Goal: Communication & Community: Share content

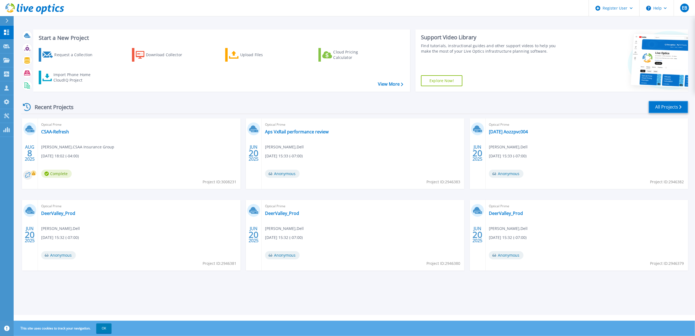
click at [669, 107] on link "All Projects" at bounding box center [669, 107] width 40 height 12
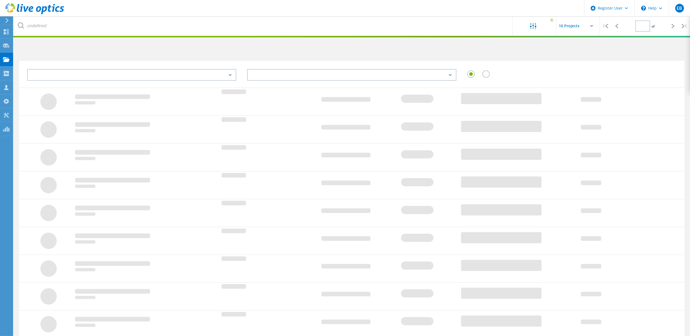
type input "1"
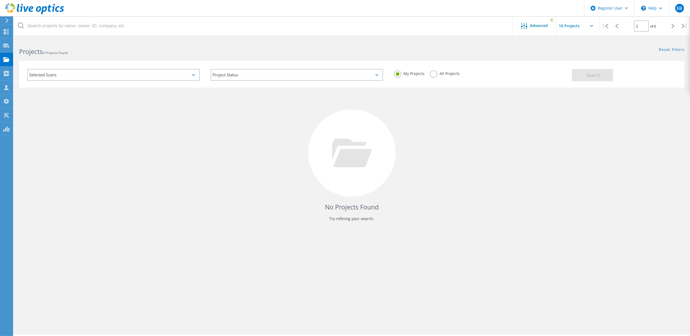
click at [435, 75] on label "All Projects" at bounding box center [445, 72] width 30 height 5
click at [0, 0] on input "All Projects" at bounding box center [0, 0] width 0 height 0
click at [535, 26] on span "Advanced" at bounding box center [539, 26] width 18 height 4
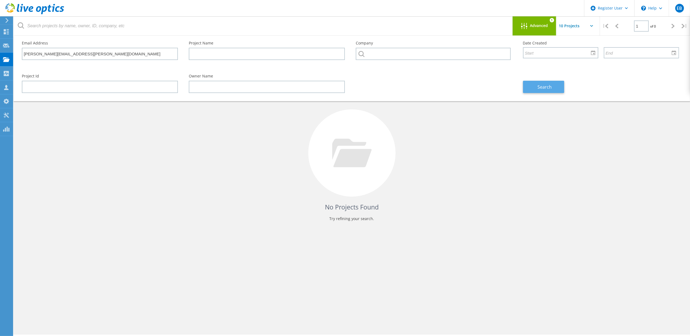
click at [545, 86] on span "Search" at bounding box center [544, 87] width 14 height 6
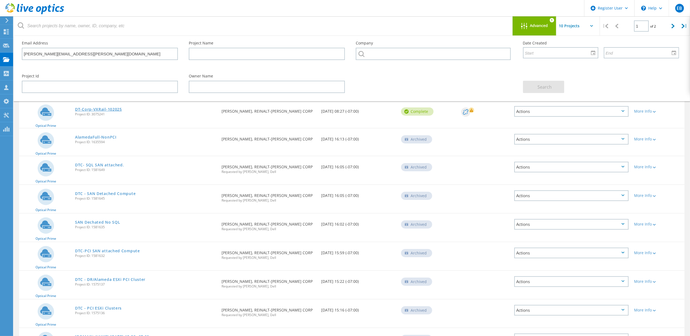
click at [81, 109] on link "DT-Corp-VXRail-102025" at bounding box center [98, 109] width 47 height 4
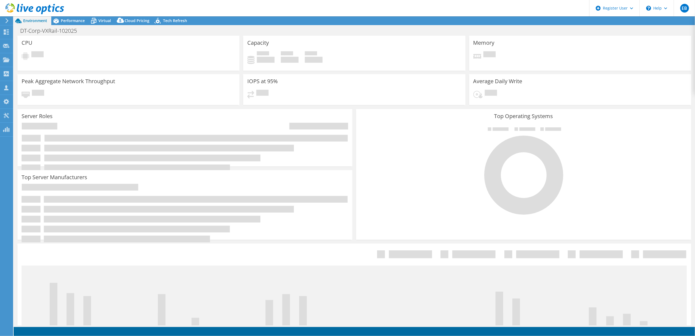
select select "USD"
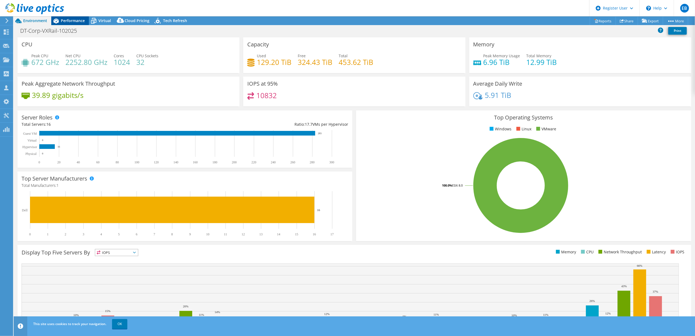
click at [68, 21] on span "Performance" at bounding box center [73, 20] width 24 height 5
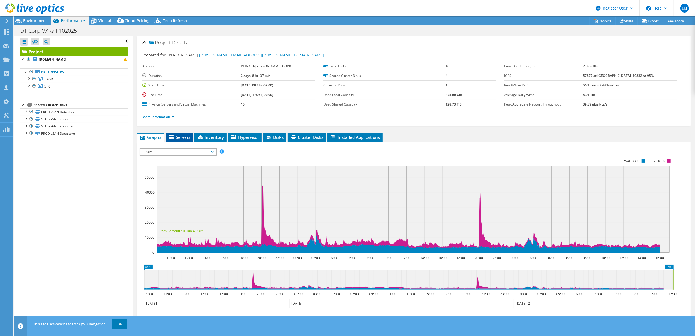
click at [180, 136] on span "Servers" at bounding box center [180, 136] width 22 height 5
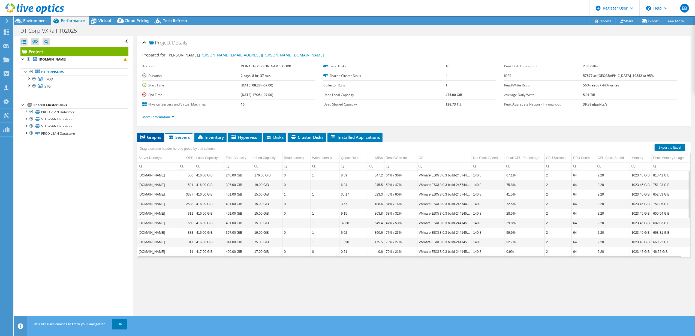
click at [148, 136] on span "Graphs" at bounding box center [151, 136] width 22 height 5
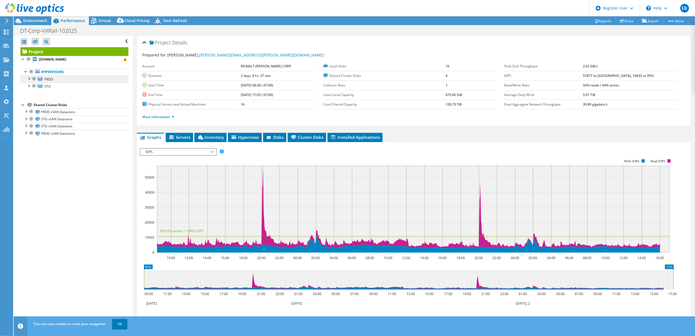
click at [43, 78] on link "PROD" at bounding box center [74, 79] width 108 height 7
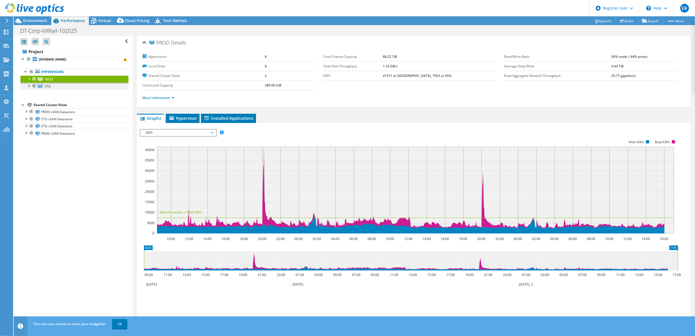
click at [49, 86] on span "STG" at bounding box center [47, 86] width 6 height 5
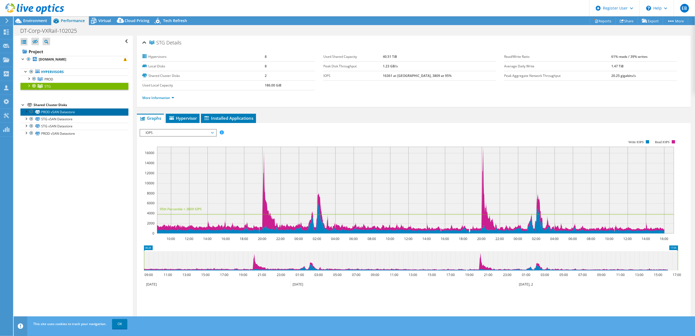
click at [50, 110] on link "PROD vSAN Datastore" at bounding box center [74, 111] width 108 height 7
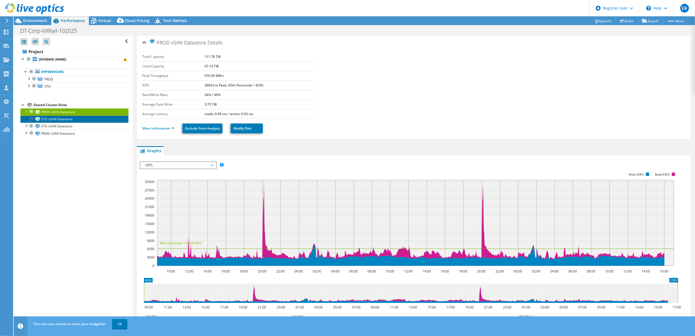
click at [53, 121] on link "STG vSAN Datastore" at bounding box center [74, 119] width 108 height 7
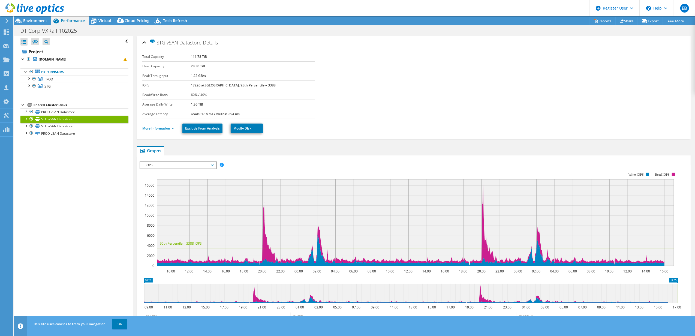
click at [25, 119] on div at bounding box center [25, 118] width 5 height 5
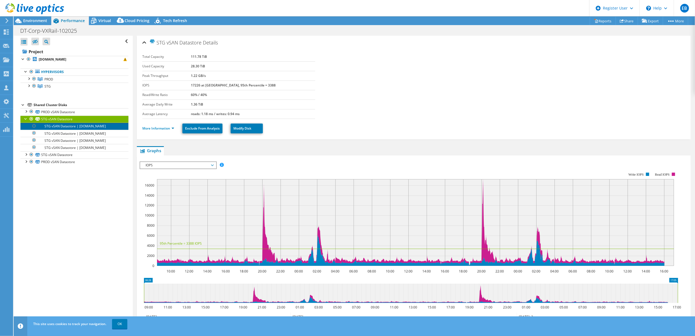
click at [51, 128] on link "STG vSAN Datastore | [DOMAIN_NAME]" at bounding box center [74, 126] width 108 height 7
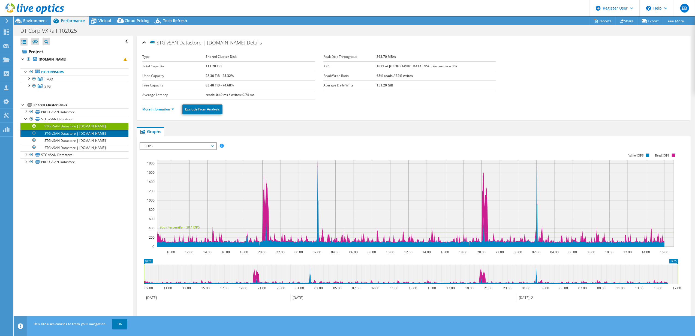
click at [68, 137] on link "STG vSAN Datastore | [DOMAIN_NAME]" at bounding box center [74, 133] width 108 height 7
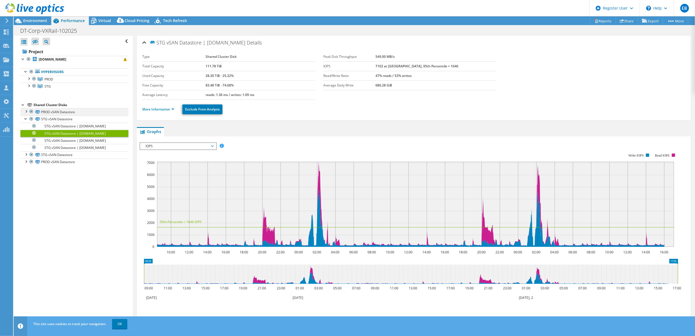
click at [26, 112] on div at bounding box center [25, 110] width 5 height 5
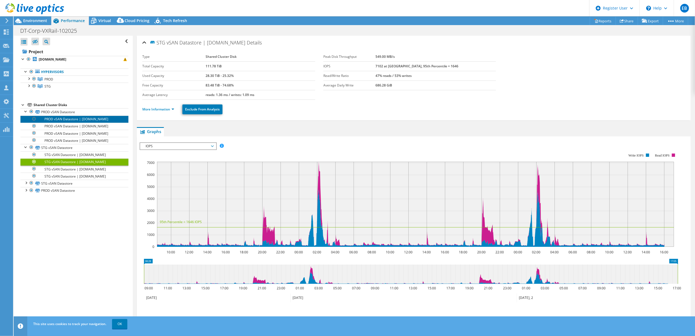
click at [53, 122] on link "PROD vSAN Datastore | [DOMAIN_NAME]" at bounding box center [74, 119] width 108 height 7
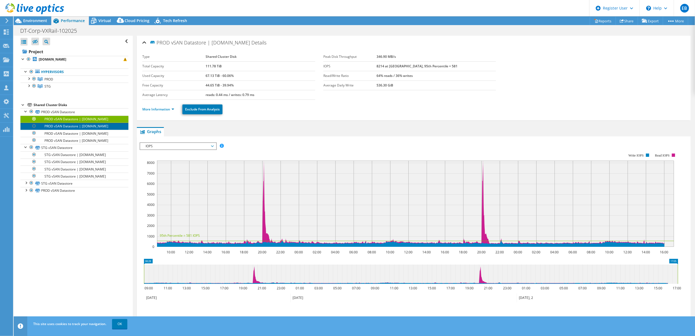
click at [62, 130] on link "PROD vSAN Datastore | [DOMAIN_NAME]" at bounding box center [74, 126] width 108 height 7
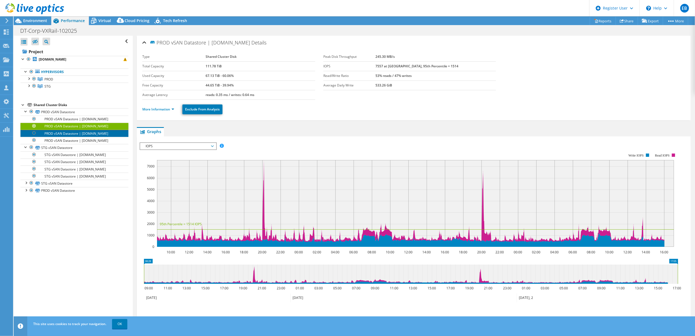
click at [61, 137] on link "PROD vSAN Datastore | [DOMAIN_NAME]" at bounding box center [74, 133] width 108 height 7
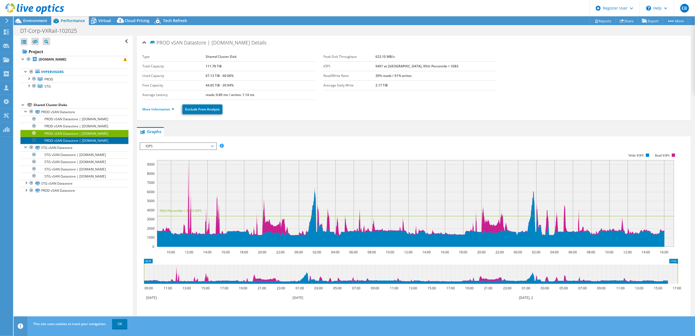
click at [61, 144] on link "PROD vSAN Datastore | [DOMAIN_NAME]" at bounding box center [74, 140] width 108 height 7
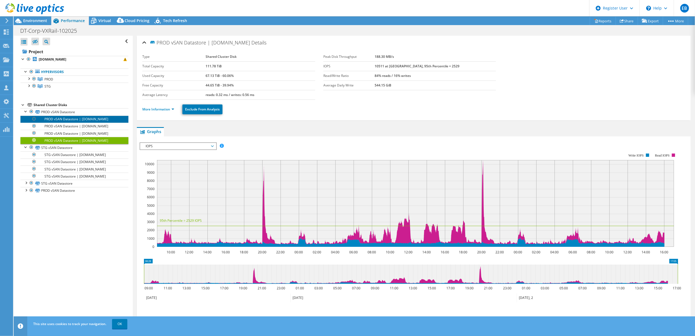
click at [54, 121] on link "PROD vSAN Datastore | [DOMAIN_NAME]" at bounding box center [74, 119] width 108 height 7
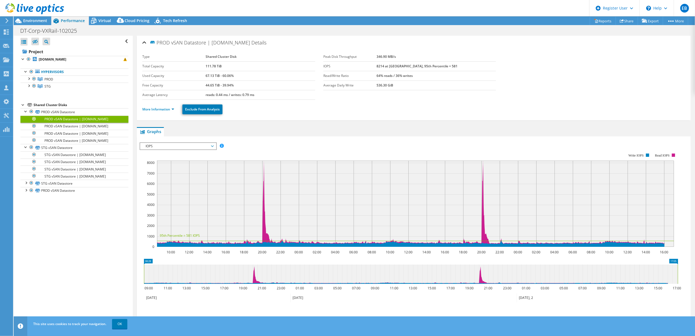
click at [208, 146] on span "IOPS" at bounding box center [178, 146] width 70 height 7
click at [156, 176] on li "Queue Depth" at bounding box center [178, 179] width 76 height 7
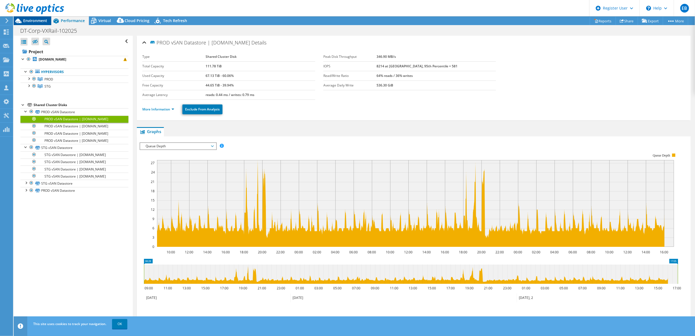
click at [33, 19] on span "Environment" at bounding box center [35, 20] width 24 height 5
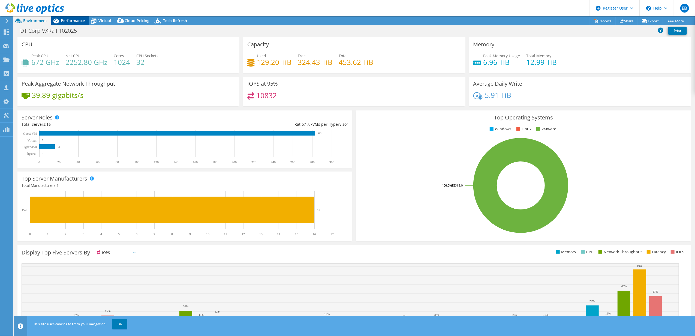
click at [71, 19] on span "Performance" at bounding box center [73, 20] width 24 height 5
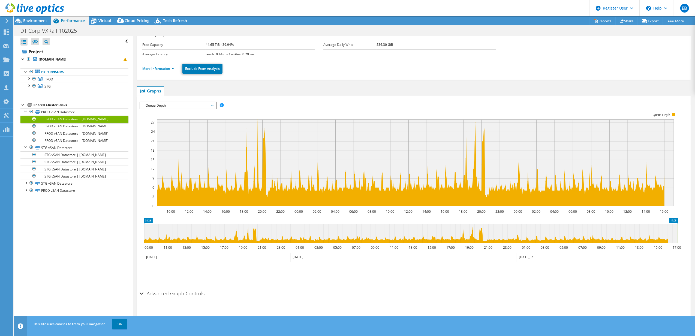
click at [170, 106] on span "Queue Depth" at bounding box center [178, 105] width 70 height 7
click at [157, 128] on li "Latency" at bounding box center [178, 131] width 76 height 7
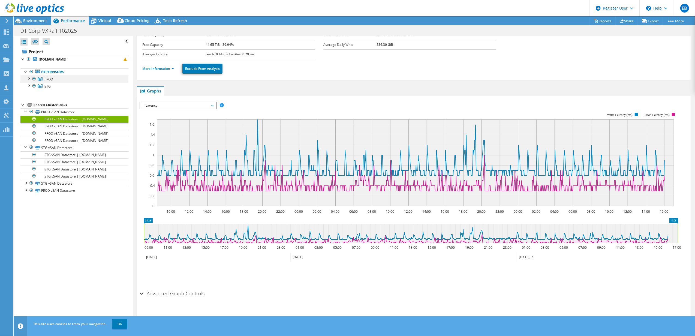
click at [29, 79] on div at bounding box center [28, 78] width 5 height 5
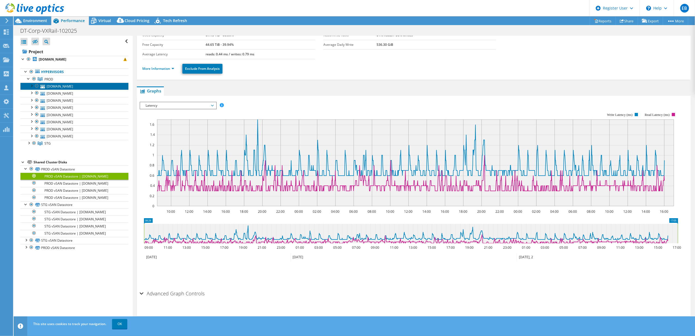
click at [50, 86] on link "[DOMAIN_NAME]" at bounding box center [74, 86] width 108 height 7
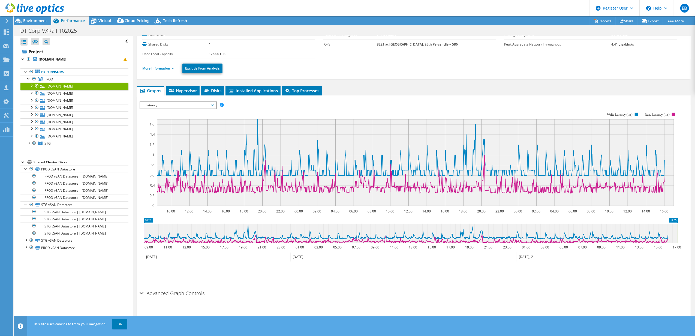
scroll to position [31, 0]
click at [191, 90] on span "Hypervisor" at bounding box center [183, 90] width 28 height 5
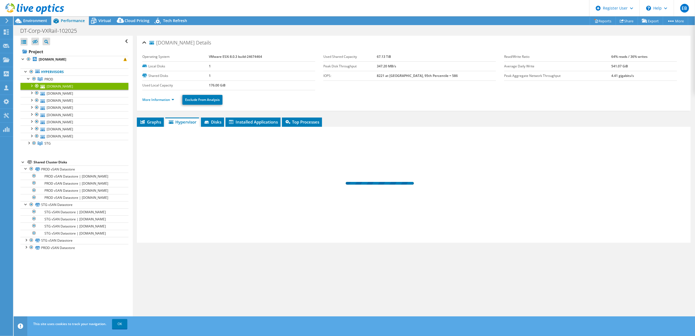
scroll to position [0, 0]
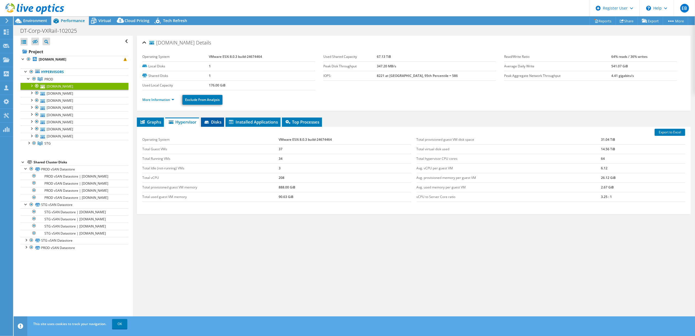
click at [217, 122] on span "Disks" at bounding box center [213, 121] width 18 height 5
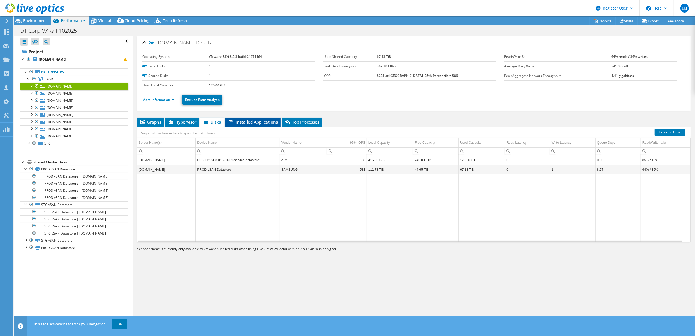
click at [249, 122] on span "Installed Applications" at bounding box center [253, 121] width 50 height 5
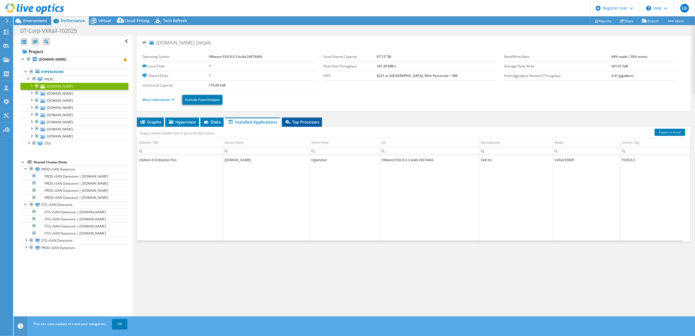
click at [291, 120] on icon at bounding box center [288, 122] width 5 height 4
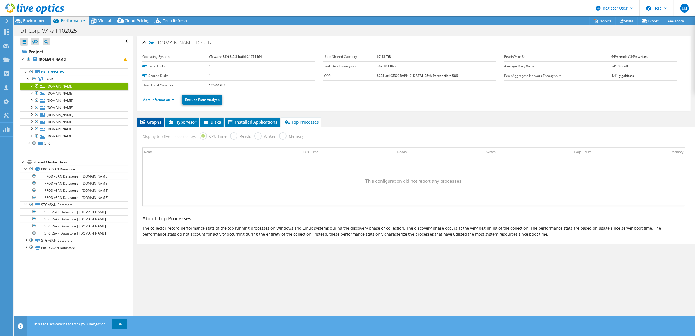
click at [153, 121] on span "Graphs" at bounding box center [151, 121] width 22 height 5
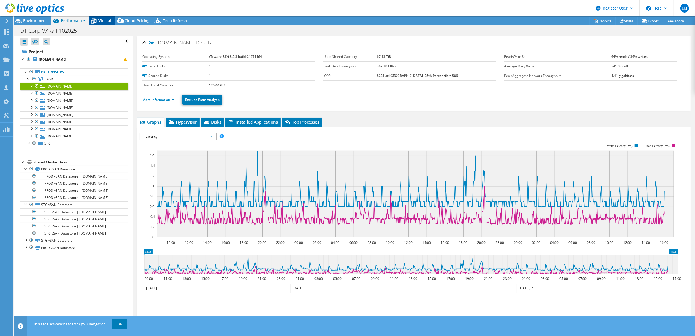
click at [99, 17] on div "Virtual" at bounding box center [102, 20] width 26 height 9
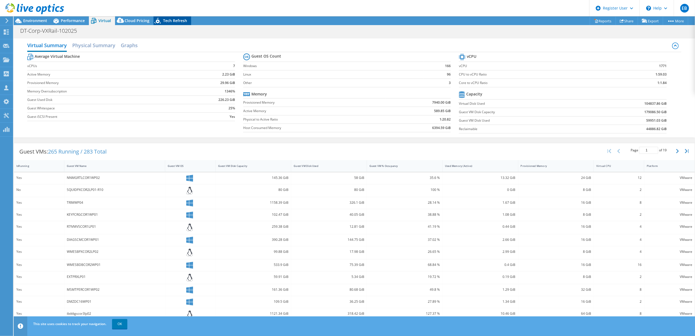
click at [176, 19] on span "Tech Refresh" at bounding box center [175, 20] width 24 height 5
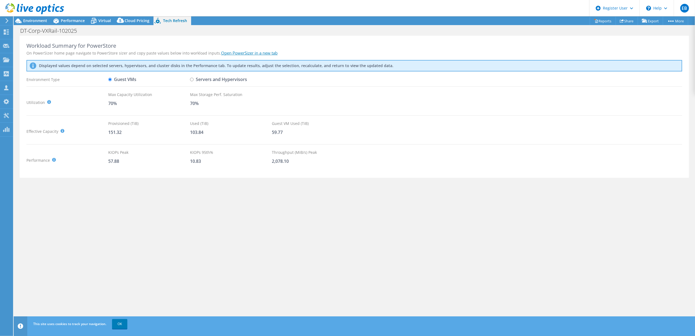
click at [191, 80] on input "Servers and Hypervisors" at bounding box center [192, 80] width 4 height 4
radio input "true"
radio input "false"
click at [28, 20] on span "Environment" at bounding box center [35, 20] width 24 height 5
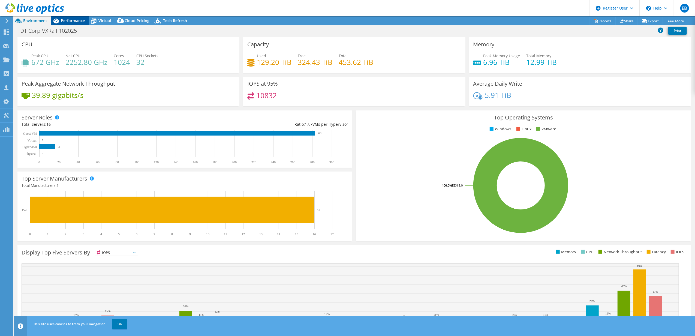
click at [67, 19] on span "Performance" at bounding box center [73, 20] width 24 height 5
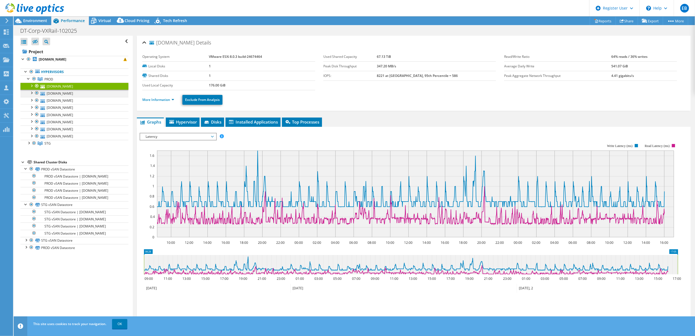
click at [32, 93] on div at bounding box center [31, 92] width 5 height 5
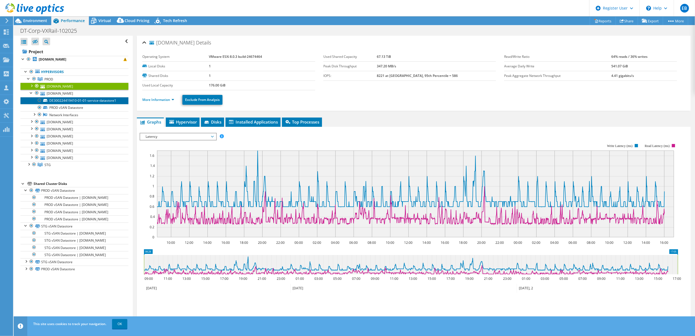
click at [57, 101] on link "DE300224419410-01-01-service-datastore1" at bounding box center [74, 100] width 108 height 7
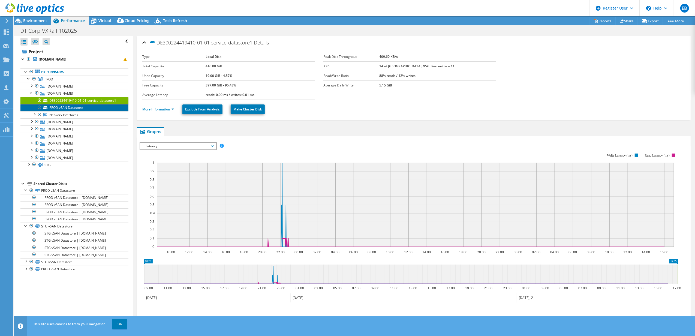
click at [67, 108] on link "PROD vSAN Datastore" at bounding box center [74, 107] width 108 height 7
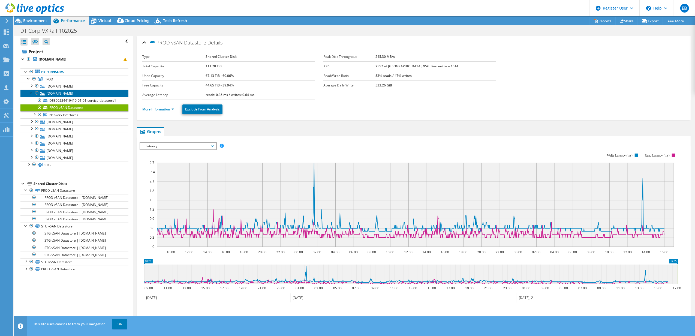
click at [63, 95] on link "[DOMAIN_NAME]" at bounding box center [74, 93] width 108 height 7
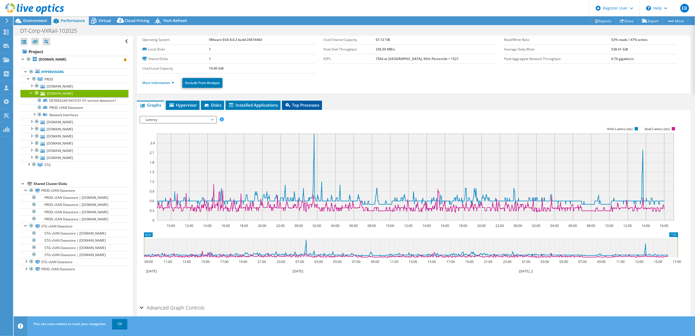
scroll to position [31, 0]
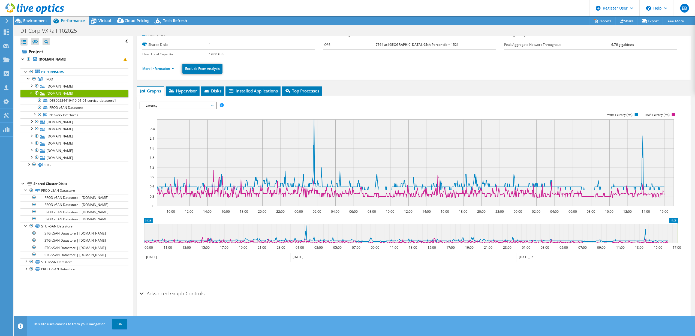
click at [142, 294] on div "Advanced Graph Controls" at bounding box center [414, 294] width 549 height 12
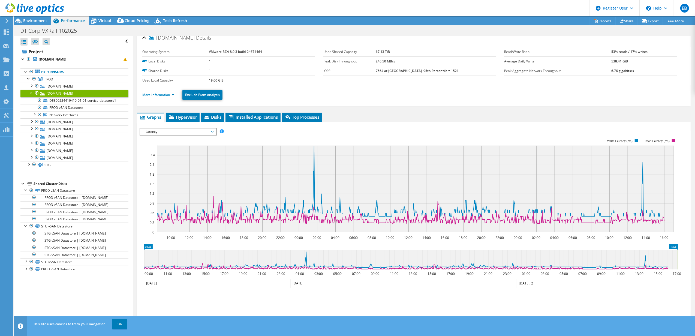
scroll to position [0, 0]
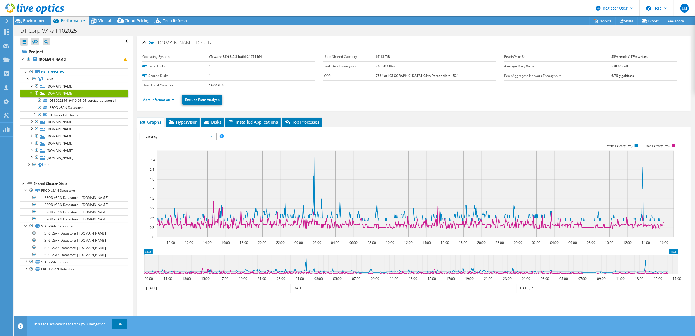
click at [190, 134] on span "Latency" at bounding box center [178, 136] width 70 height 7
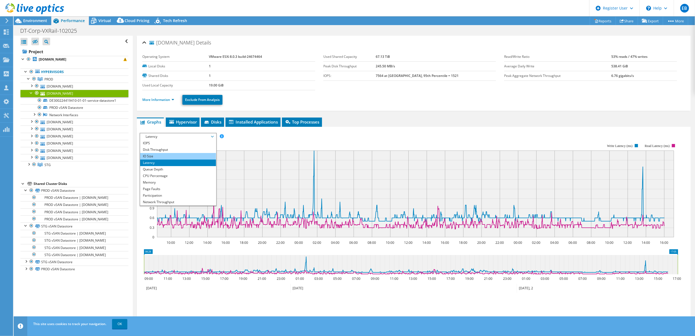
click at [165, 155] on li "IO Size" at bounding box center [178, 156] width 76 height 7
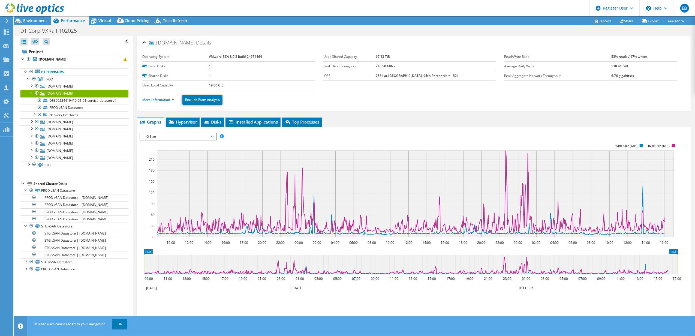
click at [167, 139] on span "IO Size" at bounding box center [178, 136] width 70 height 7
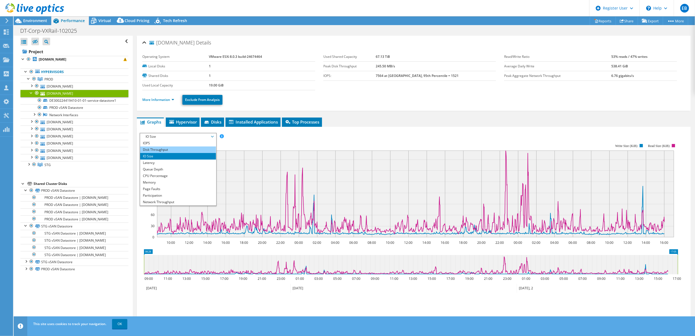
click at [166, 149] on li "Disk Throughput" at bounding box center [178, 150] width 76 height 7
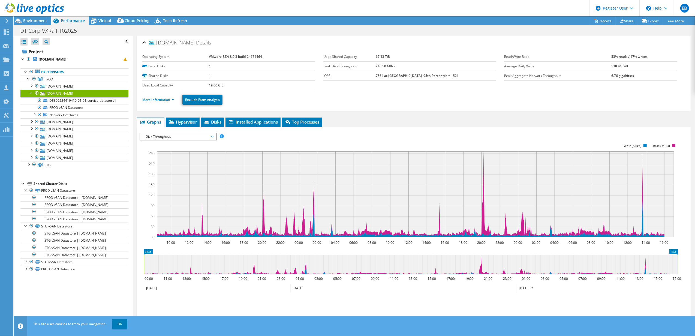
click at [169, 137] on span "Disk Throughput" at bounding box center [178, 136] width 70 height 7
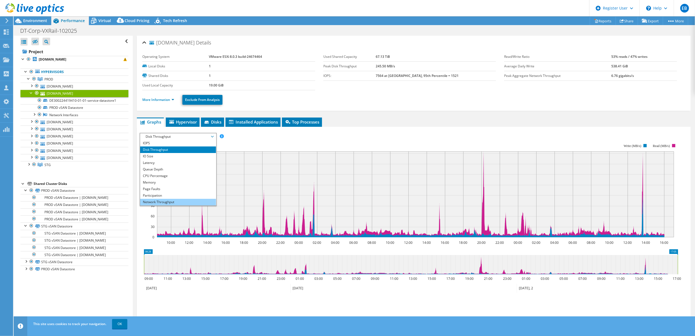
click at [185, 200] on li "Network Throughput" at bounding box center [178, 202] width 76 height 7
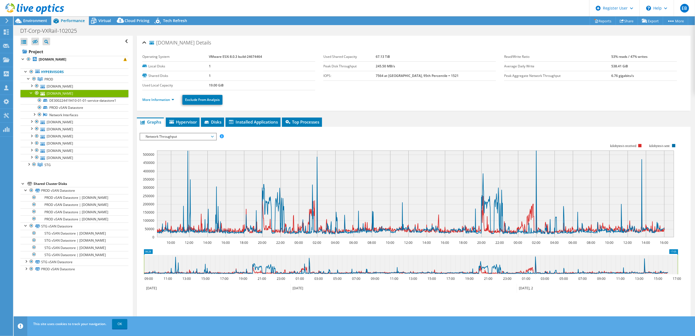
click at [213, 138] on span "Network Throughput" at bounding box center [178, 136] width 70 height 7
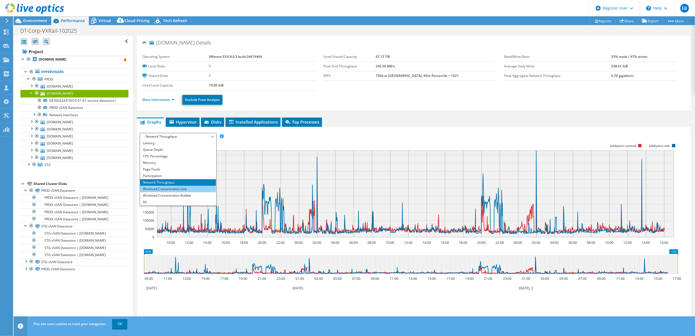
click at [158, 189] on li "Workload Concentration Line" at bounding box center [178, 189] width 76 height 7
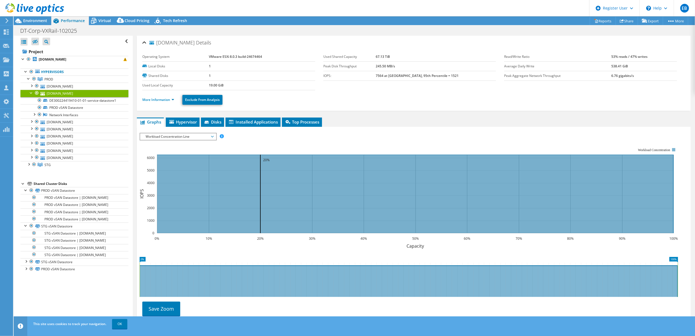
click at [214, 137] on span "Workload Concentration Line" at bounding box center [178, 136] width 76 height 7
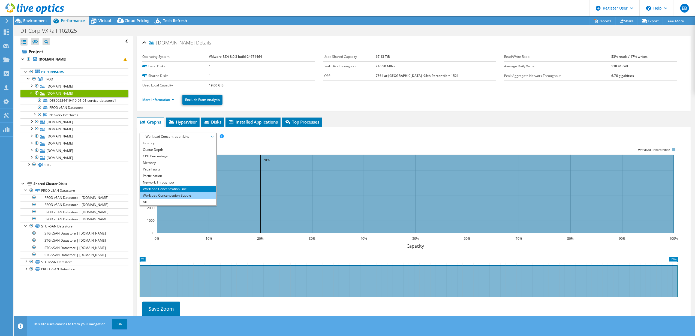
click at [174, 196] on li "Workload Concentration Bubble" at bounding box center [178, 195] width 76 height 7
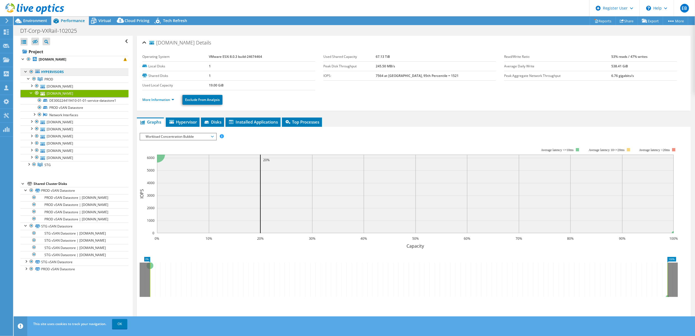
click at [36, 72] on icon at bounding box center [37, 72] width 5 height 4
click at [44, 61] on b "[DOMAIN_NAME]" at bounding box center [53, 59] width 28 height 5
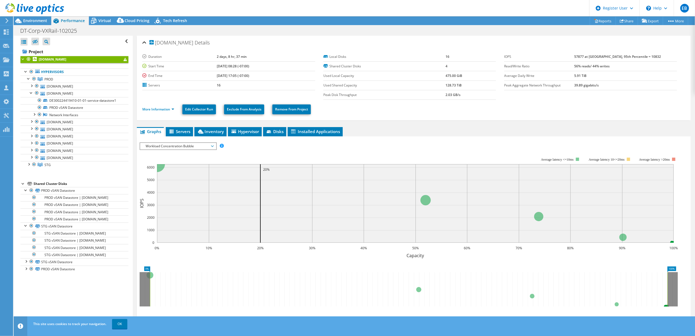
click at [202, 147] on span "Workload Concentration Bubble" at bounding box center [178, 146] width 70 height 7
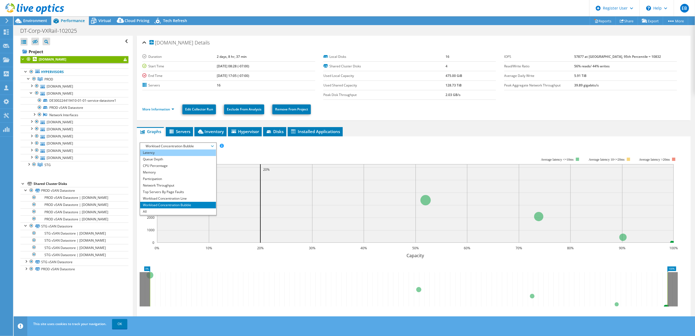
click at [175, 155] on li "Latency" at bounding box center [178, 153] width 76 height 7
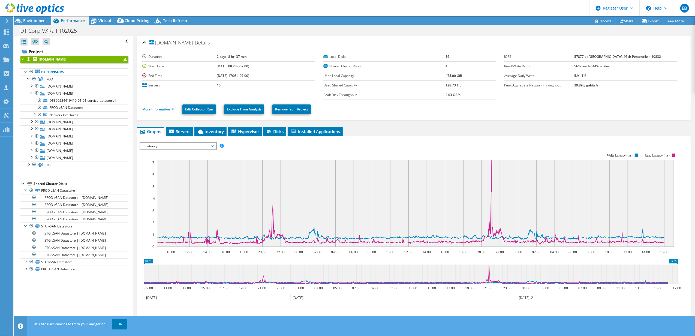
click at [187, 147] on span "Latency" at bounding box center [178, 146] width 70 height 7
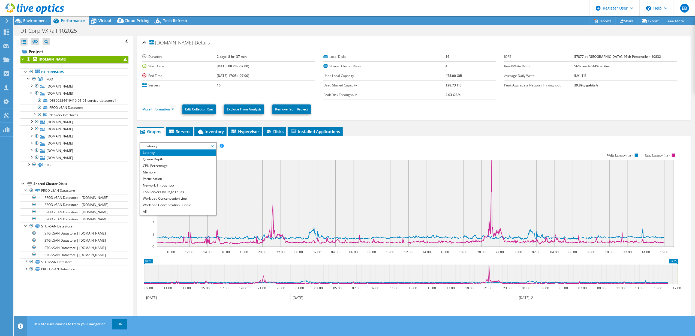
click at [248, 153] on rect at bounding box center [409, 200] width 539 height 109
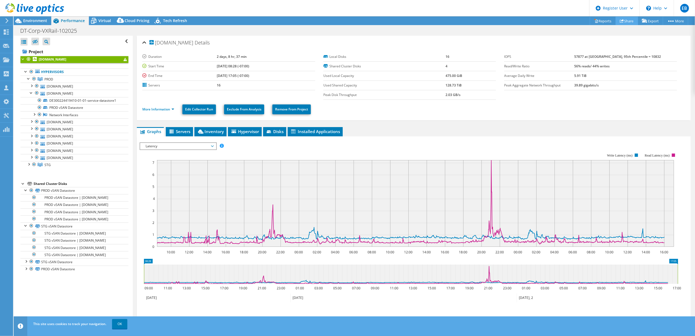
click at [620, 20] on use at bounding box center [622, 21] width 4 height 4
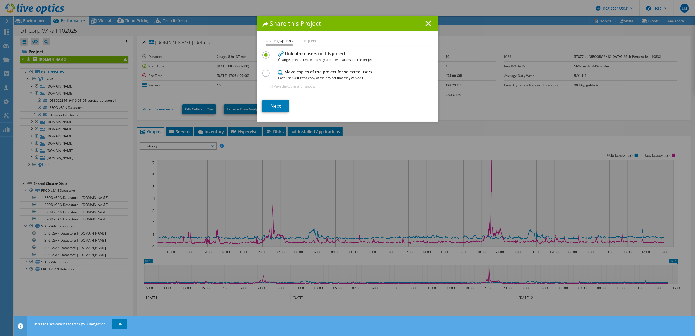
click at [264, 71] on label at bounding box center [267, 70] width 10 height 1
click at [0, 0] on input "radio" at bounding box center [0, 0] width 0 height 0
click at [274, 104] on link "Next" at bounding box center [275, 106] width 27 height 12
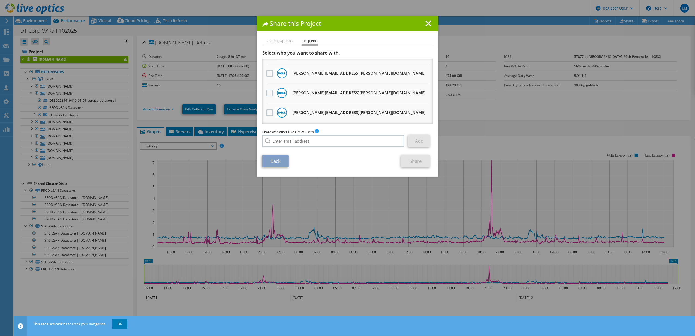
scroll to position [73, 0]
click at [267, 109] on label at bounding box center [271, 112] width 8 height 7
click at [0, 0] on input "checkbox" at bounding box center [0, 0] width 0 height 0
click at [409, 160] on link "Share" at bounding box center [416, 161] width 29 height 12
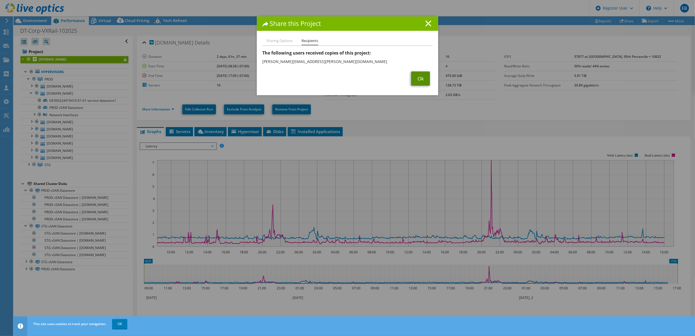
click at [414, 76] on link "Ok" at bounding box center [420, 78] width 19 height 14
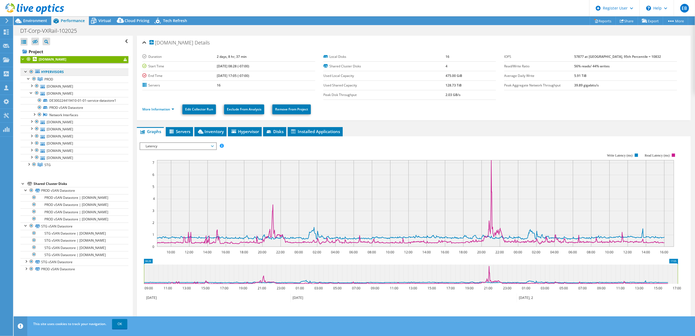
click at [34, 72] on link "Hypervisors" at bounding box center [74, 71] width 108 height 7
click at [47, 71] on link "Hypervisors" at bounding box center [74, 71] width 108 height 7
click at [30, 19] on span "Environment" at bounding box center [35, 20] width 24 height 5
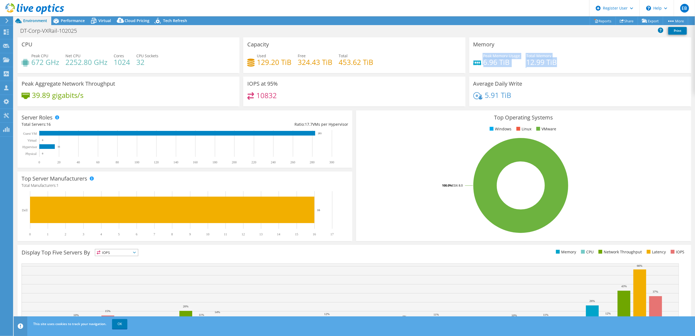
drag, startPoint x: 554, startPoint y: 60, endPoint x: 476, endPoint y: 61, distance: 78.0
click at [476, 61] on div "Peak Memory Usage 6.96 TiB Total Memory 12.99 TiB" at bounding box center [581, 62] width 214 height 18
click at [484, 61] on h4 "6.96 TiB" at bounding box center [502, 62] width 37 height 6
click at [503, 56] on span "Peak Memory Usage" at bounding box center [502, 55] width 37 height 5
drag, startPoint x: 479, startPoint y: 61, endPoint x: 511, endPoint y: 61, distance: 32.5
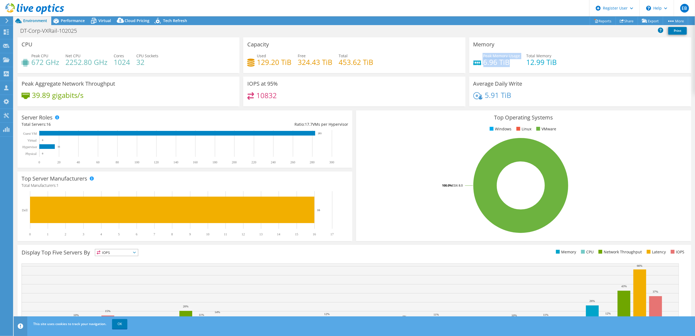
click at [511, 61] on div "Peak Memory Usage 6.96 TiB" at bounding box center [497, 59] width 47 height 12
click at [545, 62] on h4 "12.99 TiB" at bounding box center [542, 62] width 31 height 6
drag, startPoint x: 257, startPoint y: 61, endPoint x: 367, endPoint y: 61, distance: 110.2
click at [367, 61] on div "Used 129.20 TiB Free 324.43 TiB Total 453.62 TiB" at bounding box center [354, 62] width 214 height 18
drag, startPoint x: 283, startPoint y: 64, endPoint x: 265, endPoint y: 61, distance: 17.6
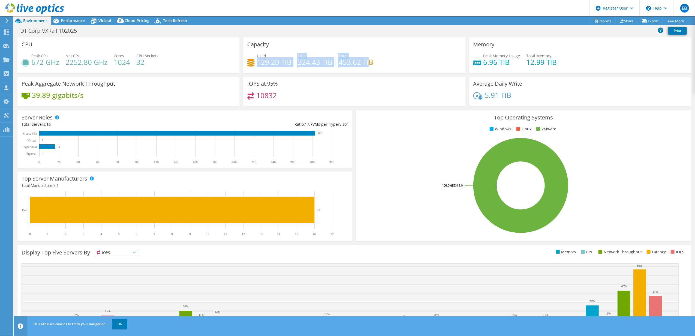
click at [282, 64] on h4 "129.20 TiB" at bounding box center [274, 62] width 35 height 6
click at [259, 61] on h4 "129.20 TiB" at bounding box center [274, 62] width 35 height 6
drag, startPoint x: 375, startPoint y: 61, endPoint x: 338, endPoint y: 64, distance: 36.4
click at [338, 64] on div "Used 129.20 TiB Free 324.43 TiB Total 453.62 TiB" at bounding box center [354, 62] width 214 height 18
click at [68, 19] on span "Performance" at bounding box center [73, 20] width 24 height 5
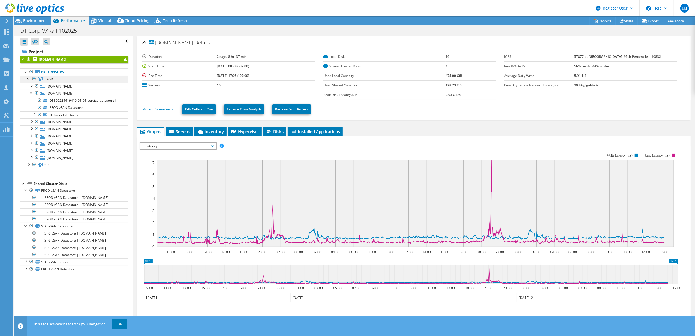
click at [46, 79] on span "PROD" at bounding box center [48, 79] width 9 height 5
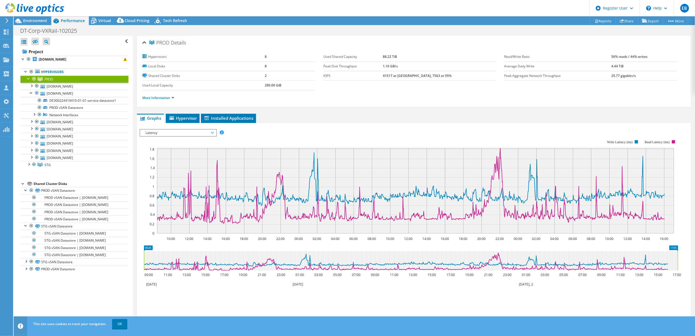
click at [212, 132] on span "Latency" at bounding box center [178, 133] width 70 height 7
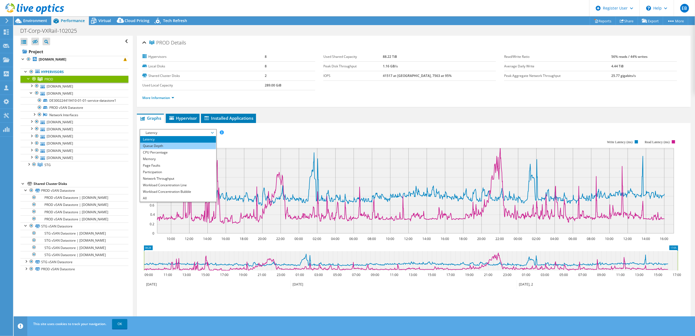
click at [177, 144] on li "Queue Depth" at bounding box center [178, 146] width 76 height 7
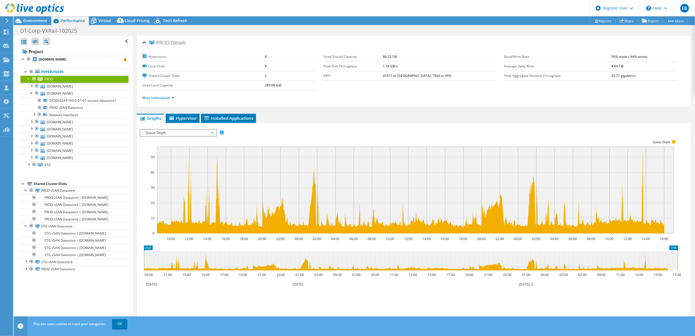
click at [202, 131] on span "Queue Depth" at bounding box center [178, 133] width 70 height 7
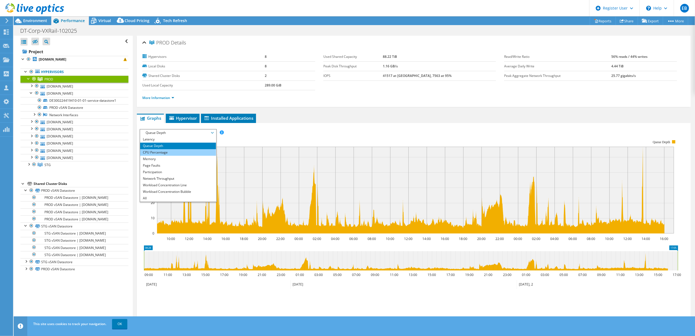
click at [168, 154] on li "CPU Percentage" at bounding box center [178, 152] width 76 height 7
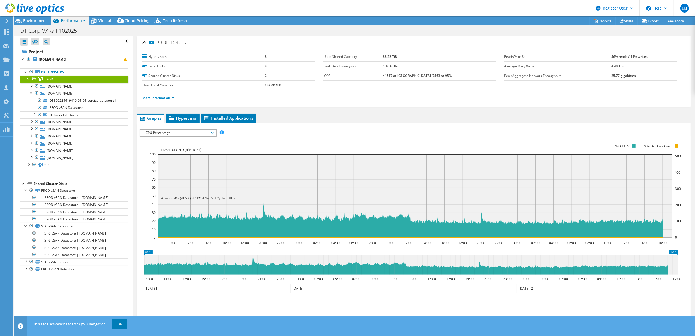
click at [166, 134] on span "CPU Percentage" at bounding box center [178, 133] width 70 height 7
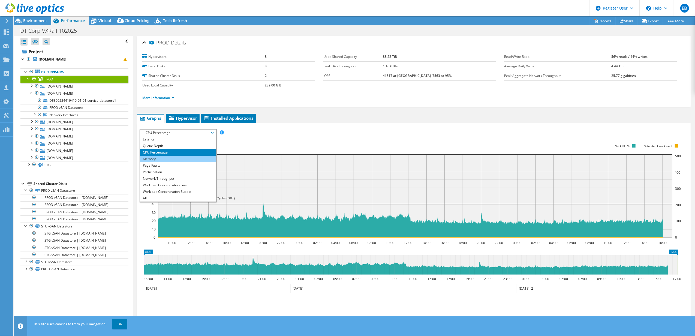
click at [160, 159] on li "Memory" at bounding box center [178, 159] width 76 height 7
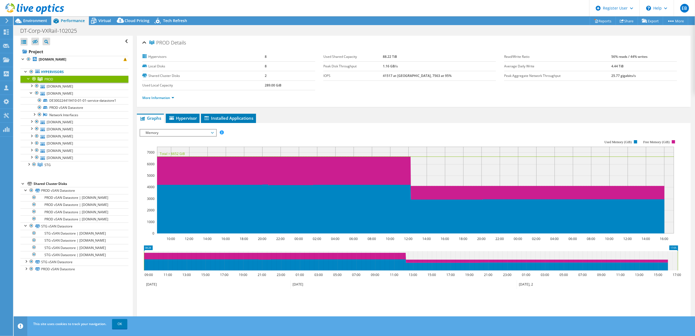
click at [194, 134] on span "Memory" at bounding box center [178, 133] width 70 height 7
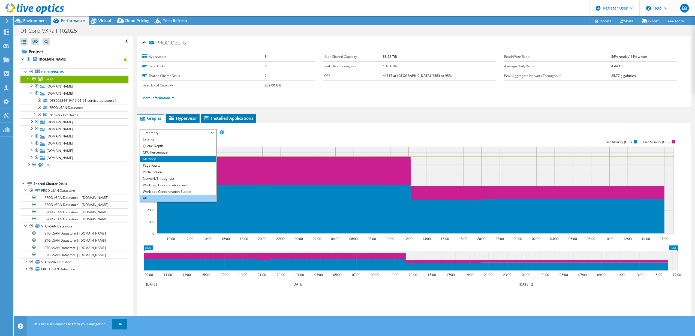
click at [170, 197] on li "All" at bounding box center [178, 198] width 76 height 7
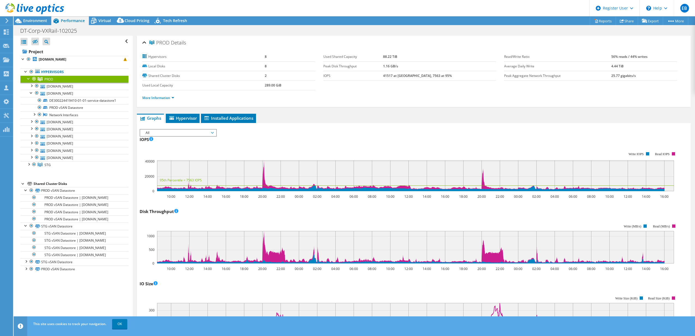
select select "USD"
click at [27, 165] on div at bounding box center [28, 163] width 5 height 5
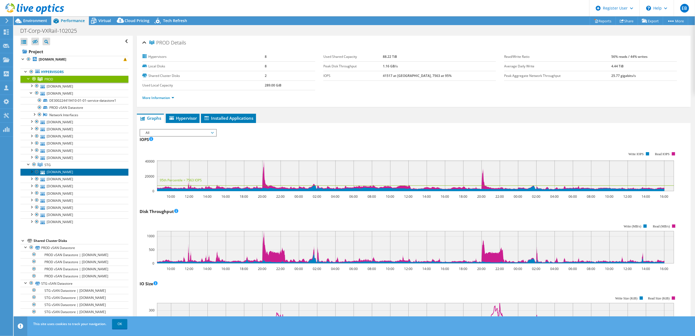
click at [47, 172] on link "[DOMAIN_NAME]" at bounding box center [74, 172] width 108 height 7
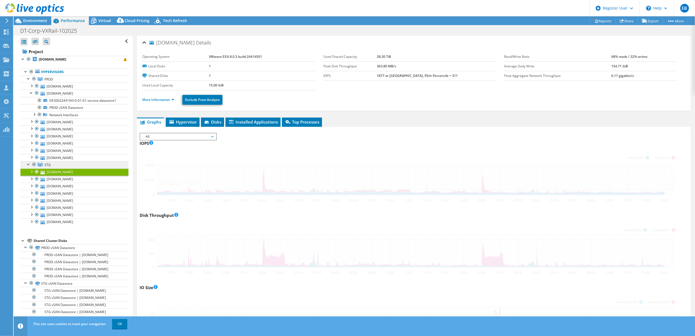
click at [47, 167] on span "STG" at bounding box center [47, 165] width 6 height 5
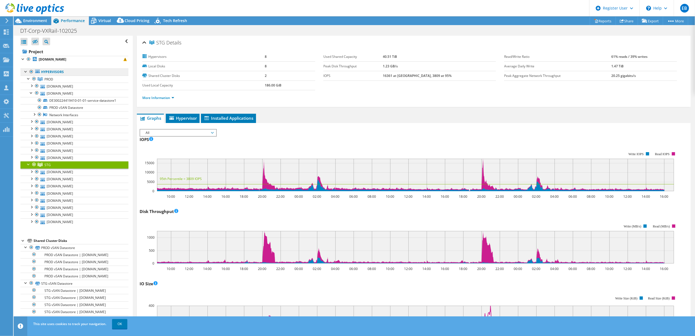
click at [46, 71] on link "Hypervisors" at bounding box center [74, 71] width 108 height 7
click at [44, 61] on b "[DOMAIN_NAME]" at bounding box center [53, 59] width 28 height 5
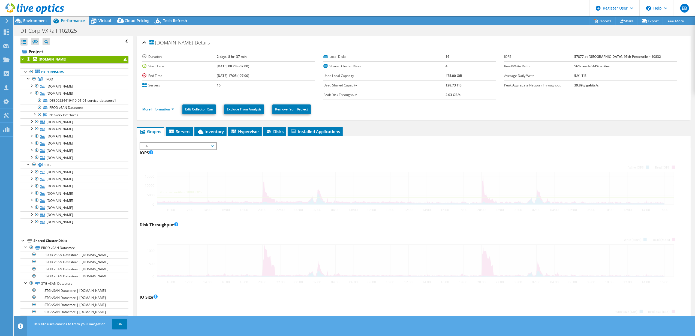
click at [212, 145] on span "All" at bounding box center [178, 146] width 70 height 7
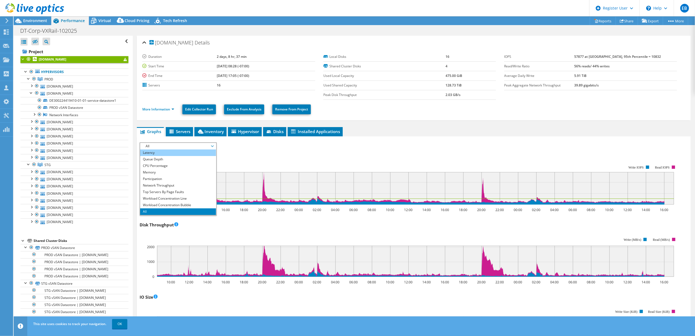
click at [162, 152] on li "Latency" at bounding box center [178, 153] width 76 height 7
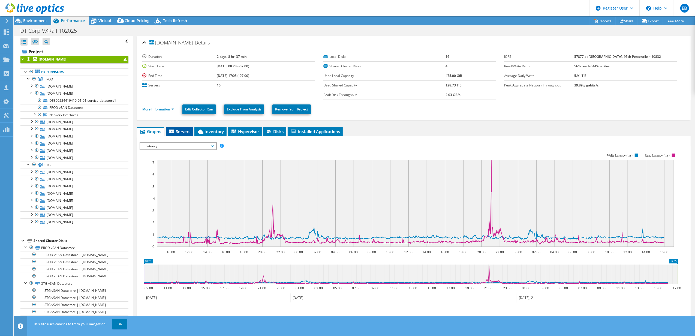
click at [173, 133] on icon at bounding box center [171, 132] width 5 height 5
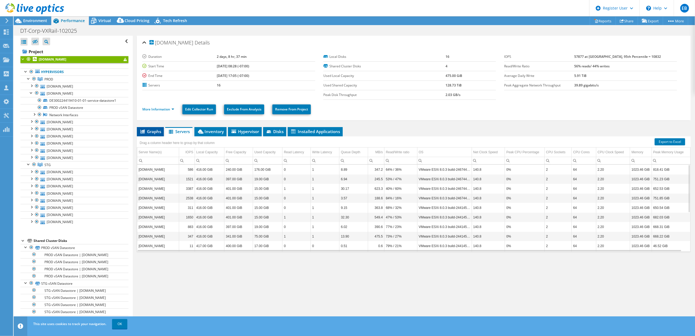
click at [152, 132] on span "Graphs" at bounding box center [151, 131] width 22 height 5
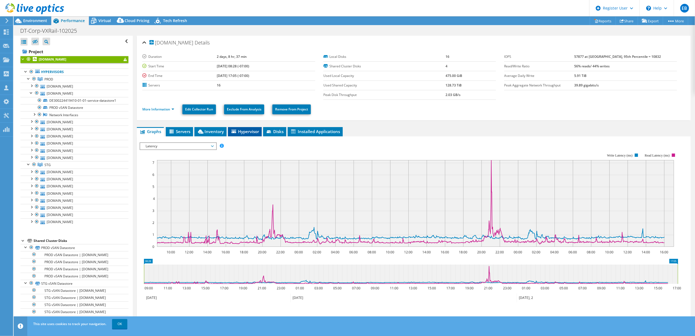
click at [250, 132] on span "Hypervisor" at bounding box center [245, 131] width 28 height 5
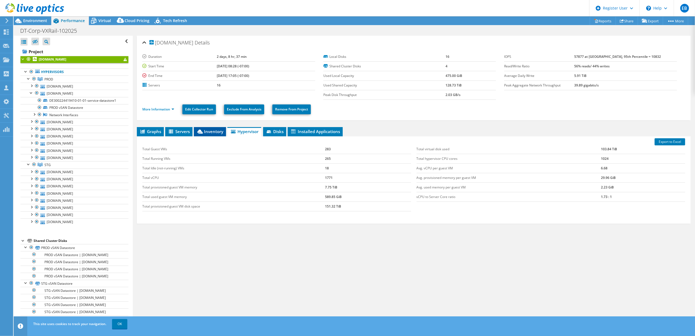
click at [207, 130] on span "Inventory" at bounding box center [210, 131] width 27 height 5
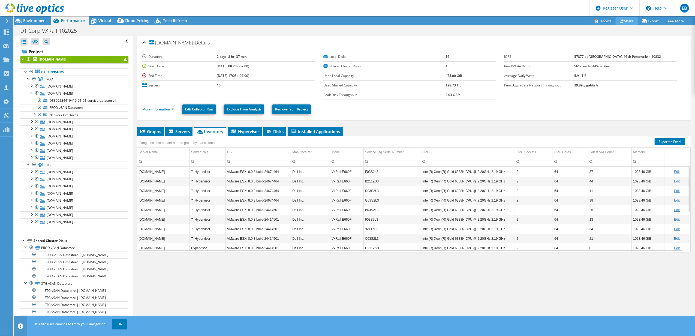
click at [623, 19] on link "Share" at bounding box center [627, 21] width 22 height 8
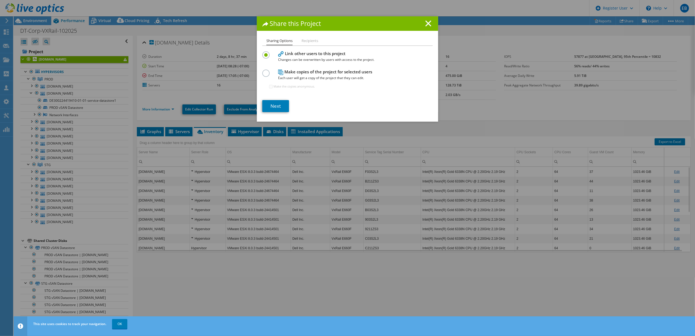
click at [427, 20] on div "Share this Project" at bounding box center [347, 23] width 181 height 14
click at [35, 23] on div "Share this Project Sharing Options Recipients Link other users to this project …" at bounding box center [347, 167] width 695 height 303
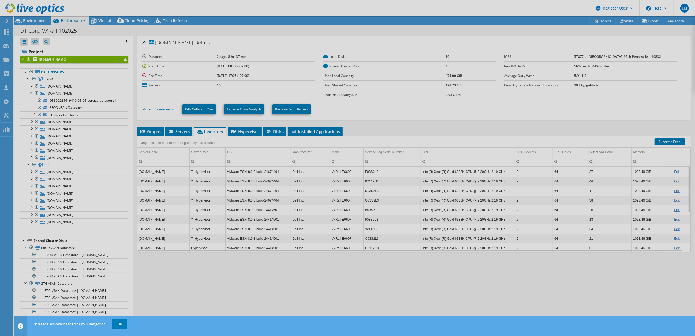
click at [33, 20] on div at bounding box center [347, 168] width 695 height 336
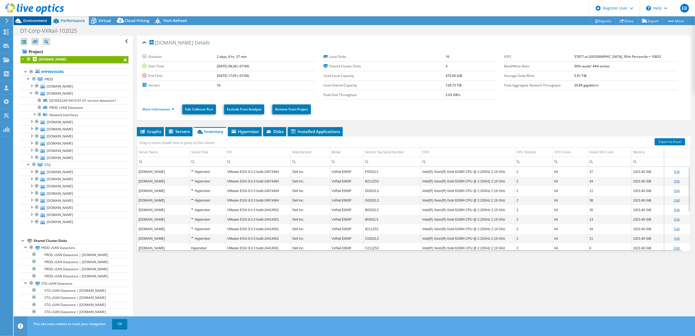
click at [29, 20] on span "Environment" at bounding box center [35, 20] width 24 height 5
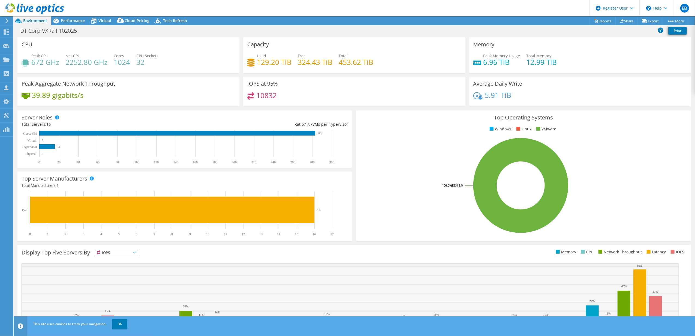
click at [38, 20] on span "Environment" at bounding box center [35, 20] width 24 height 5
click at [23, 3] on div at bounding box center [32, 9] width 64 height 18
click at [18, 7] on use at bounding box center [34, 8] width 59 height 11
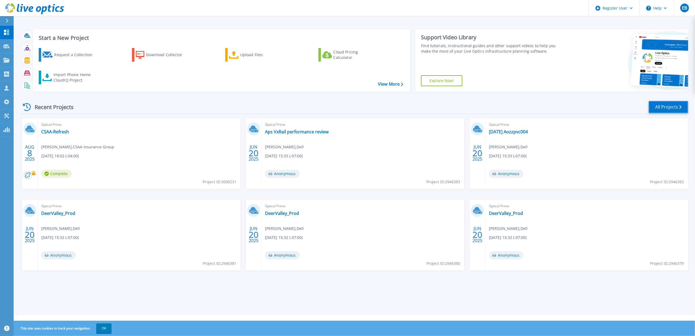
click at [670, 106] on link "All Projects" at bounding box center [669, 107] width 40 height 12
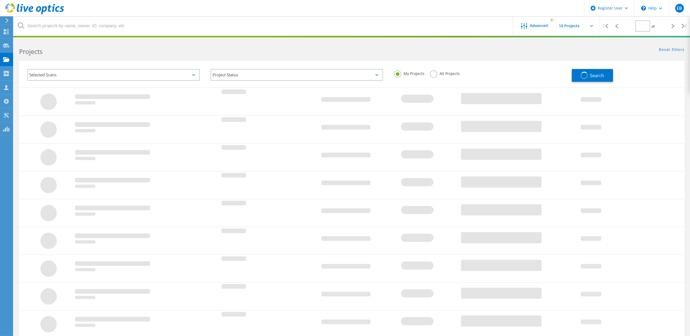
type input "1"
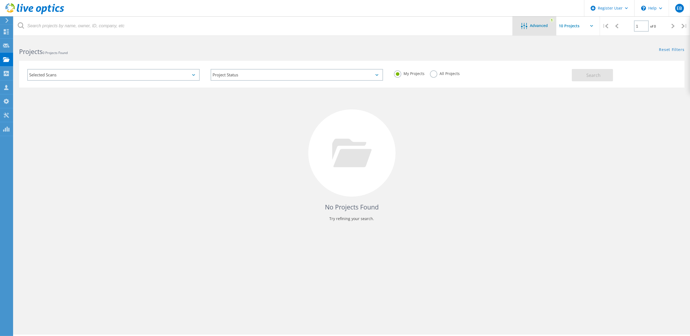
click at [534, 24] on span "Advanced" at bounding box center [539, 26] width 18 height 4
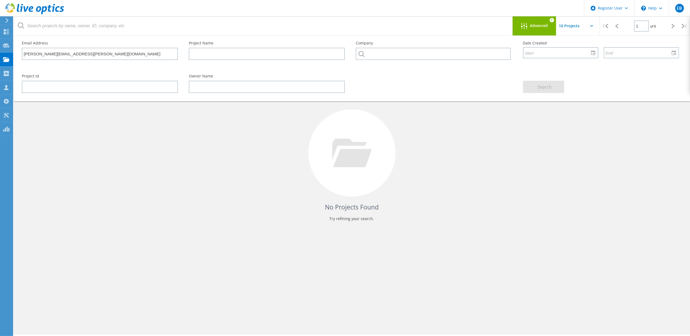
drag, startPoint x: 528, startPoint y: 131, endPoint x: 533, endPoint y: 119, distance: 13.2
click at [531, 128] on div "No Projects Found Try refining your search." at bounding box center [351, 158] width 665 height 141
click at [536, 106] on div "No Projects Found Try refining your search." at bounding box center [351, 158] width 665 height 141
click at [188, 130] on div "No Projects Found Try refining your search." at bounding box center [351, 158] width 665 height 141
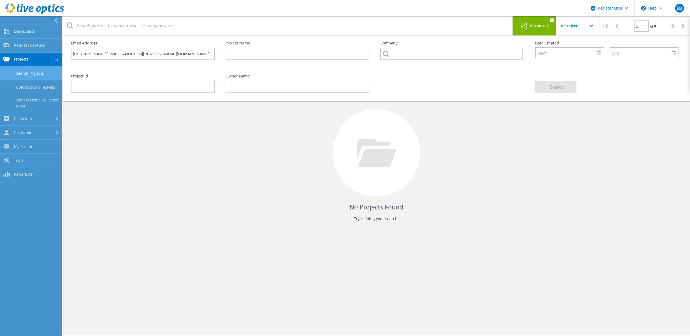
click at [24, 69] on link "Search Projects" at bounding box center [31, 74] width 62 height 14
click at [20, 32] on link "Dashboard" at bounding box center [31, 32] width 62 height 14
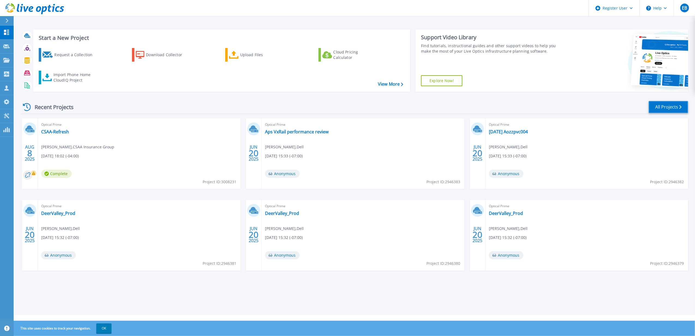
click at [669, 105] on link "All Projects" at bounding box center [669, 107] width 40 height 12
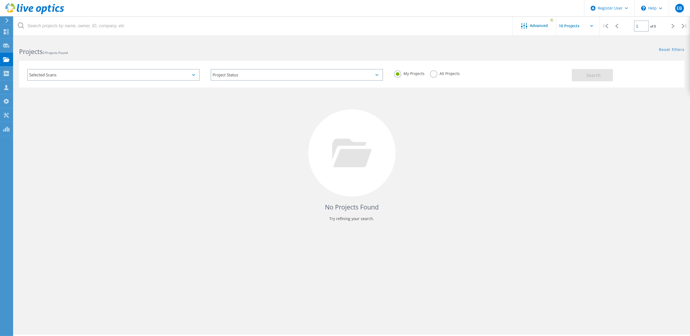
click at [432, 75] on label "All Projects" at bounding box center [445, 72] width 30 height 5
click at [0, 0] on input "All Projects" at bounding box center [0, 0] width 0 height 0
click at [603, 76] on button "Search" at bounding box center [592, 75] width 41 height 12
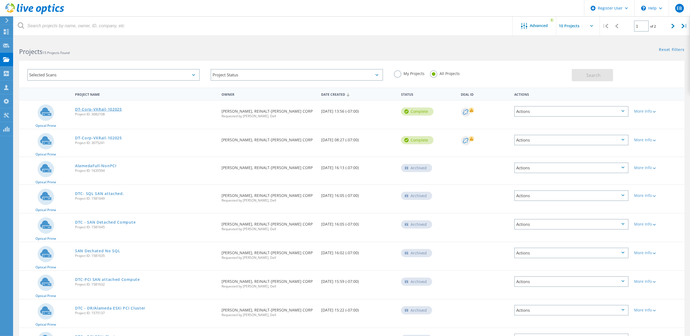
click at [85, 108] on link "DT-Corp-VXRail-102025" at bounding box center [98, 109] width 47 height 4
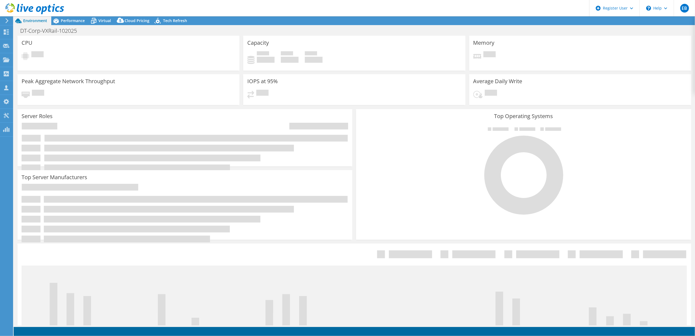
select select "USD"
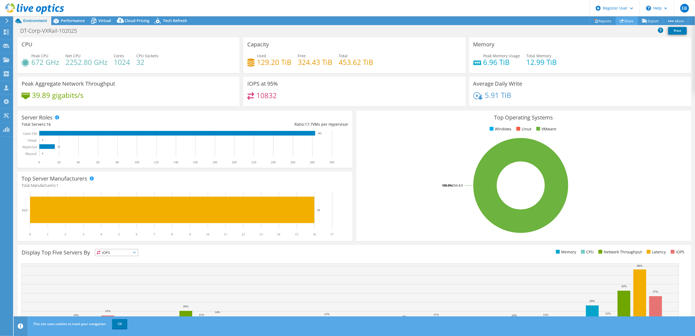
click at [622, 18] on link "Share" at bounding box center [627, 21] width 22 height 8
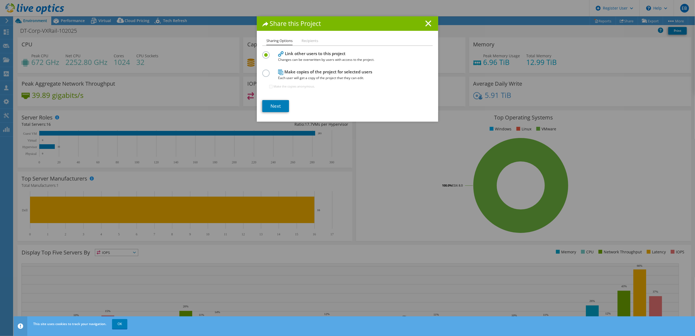
click at [263, 71] on label at bounding box center [267, 70] width 10 height 1
click at [0, 0] on input "radio" at bounding box center [0, 0] width 0 height 0
drag, startPoint x: 262, startPoint y: 55, endPoint x: 268, endPoint y: 79, distance: 24.6
click at [263, 53] on label at bounding box center [267, 51] width 10 height 1
click at [0, 0] on input "radio" at bounding box center [0, 0] width 0 height 0
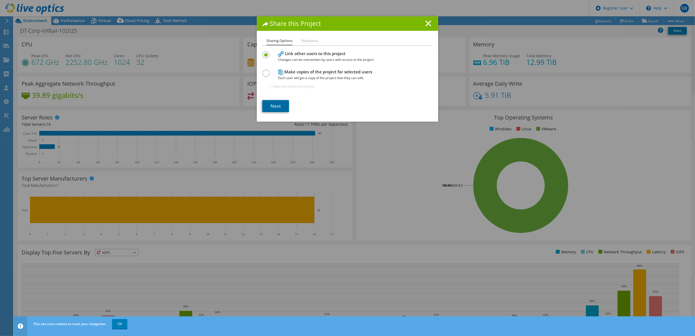
click at [272, 105] on link "Next" at bounding box center [275, 106] width 27 height 12
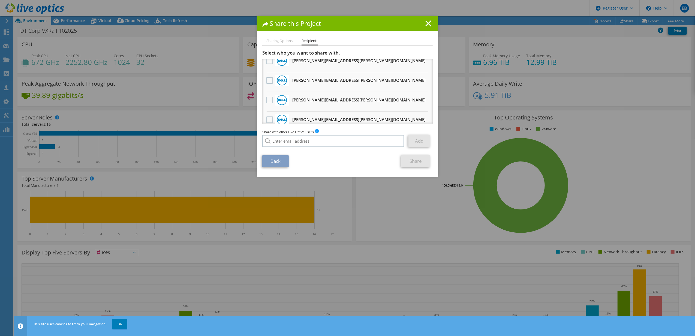
scroll to position [47, 0]
click at [267, 78] on label at bounding box center [271, 78] width 8 height 7
click at [0, 0] on input "checkbox" at bounding box center [0, 0] width 0 height 0
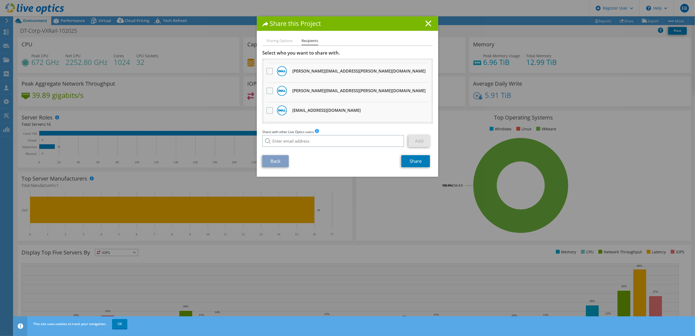
scroll to position [83, 0]
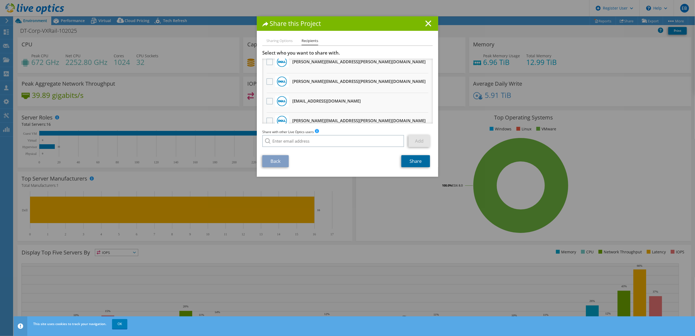
click at [420, 157] on link "Share" at bounding box center [416, 161] width 29 height 12
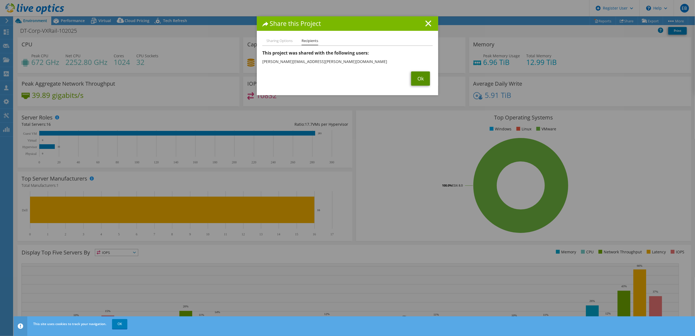
click at [417, 75] on link "Ok" at bounding box center [420, 78] width 19 height 14
